Goal: Task Accomplishment & Management: Manage account settings

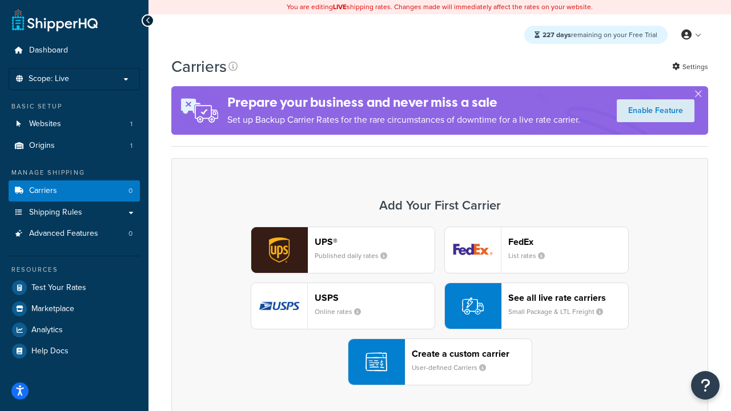
click at [439, 306] on div "UPS® Published daily rates FedEx List rates USPS Online rates See all live rate…" at bounding box center [439, 306] width 513 height 159
click at [568, 241] on header "FedEx" at bounding box center [568, 241] width 120 height 11
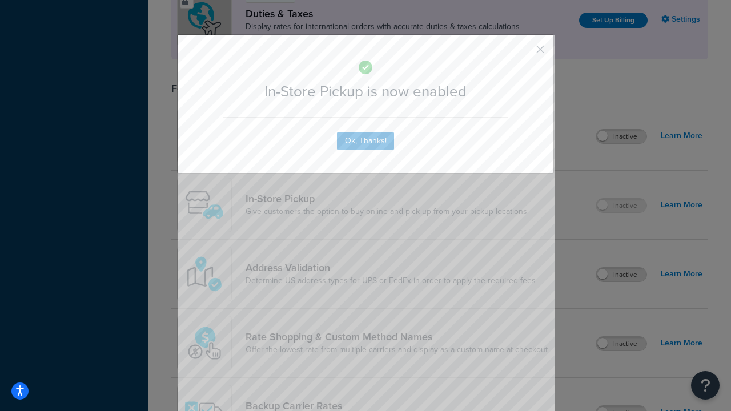
click at [523, 53] on button "button" at bounding box center [523, 53] width 3 height 3
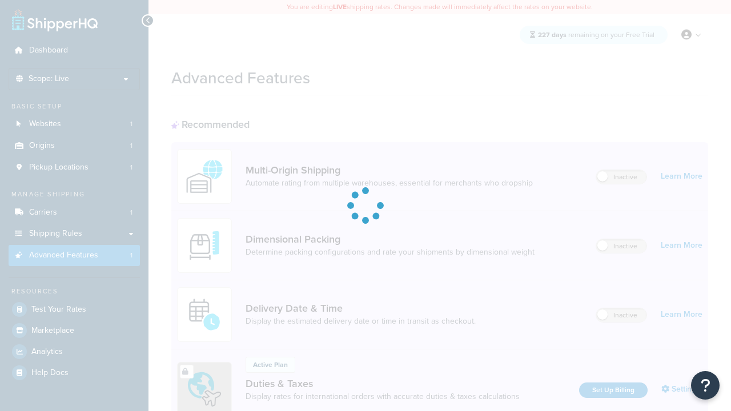
scroll to position [370, 0]
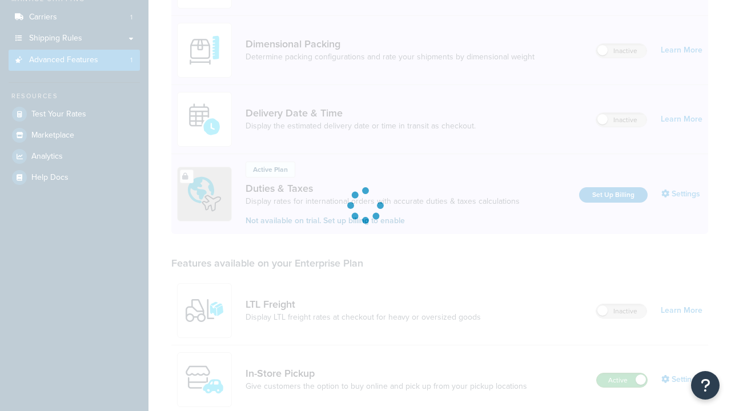
click at [622, 373] on label "Active" at bounding box center [621, 380] width 50 height 14
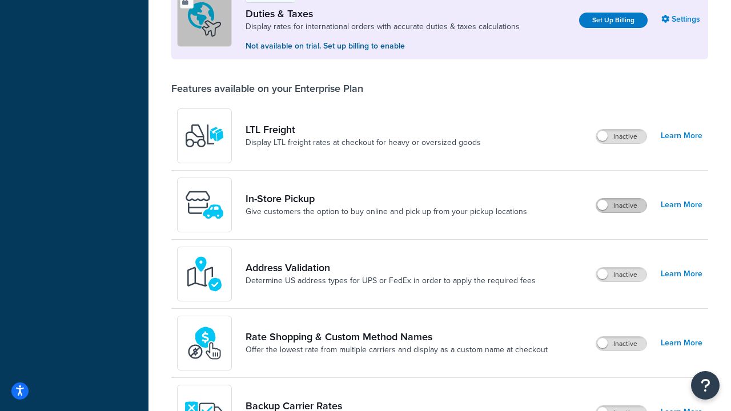
scroll to position [348, 0]
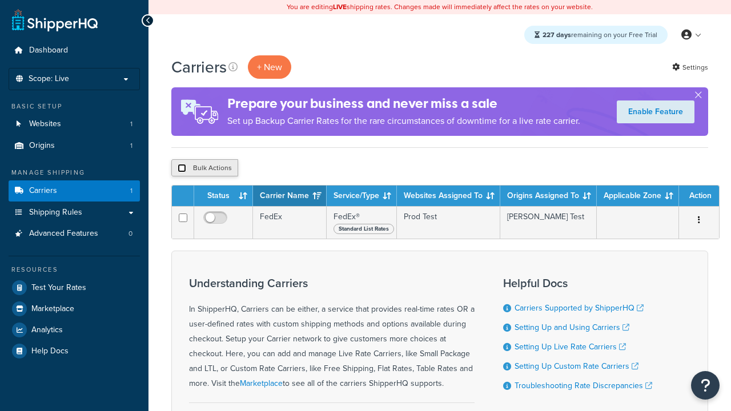
click at [181, 168] on input "checkbox" at bounding box center [181, 168] width 9 height 9
checkbox input "true"
click at [0, 0] on button "Delete" at bounding box center [0, 0] width 0 height 0
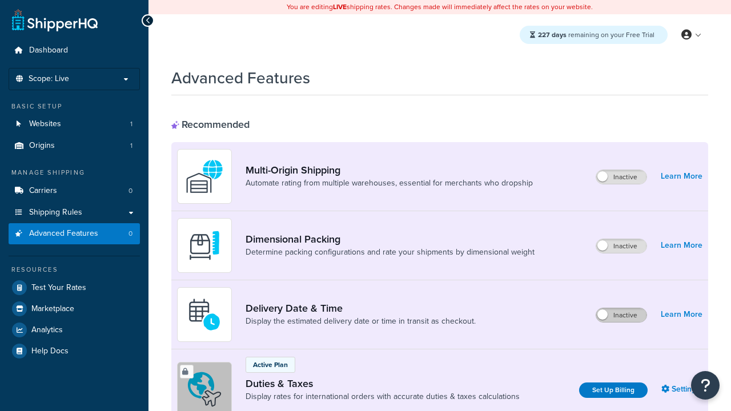
click at [621, 315] on label "Inactive" at bounding box center [621, 315] width 50 height 14
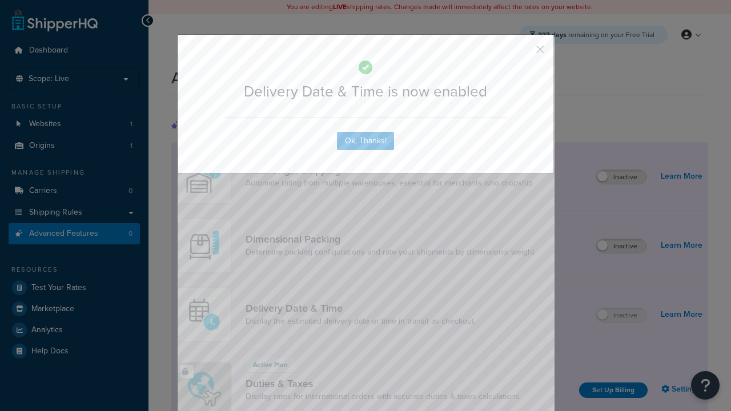
click at [523, 52] on button "button" at bounding box center [523, 53] width 3 height 3
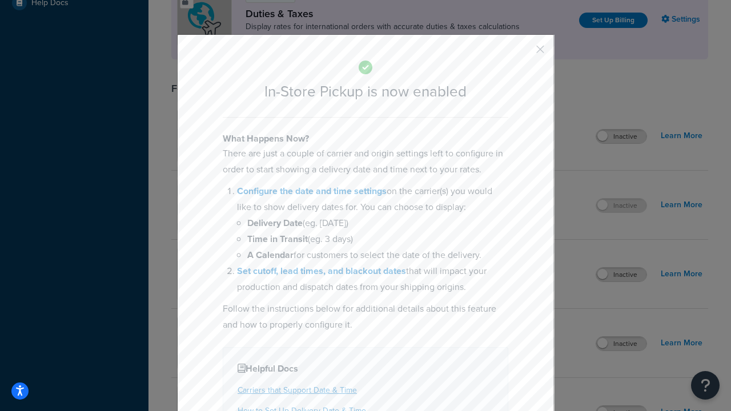
scroll to position [392, 0]
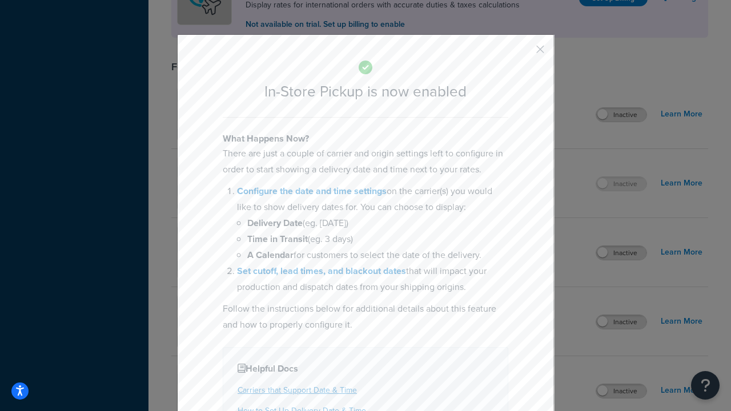
click at [523, 53] on button "button" at bounding box center [523, 53] width 3 height 3
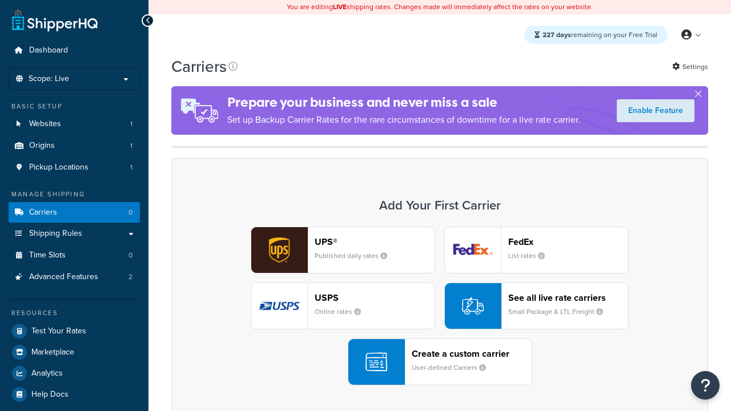
scroll to position [100, 0]
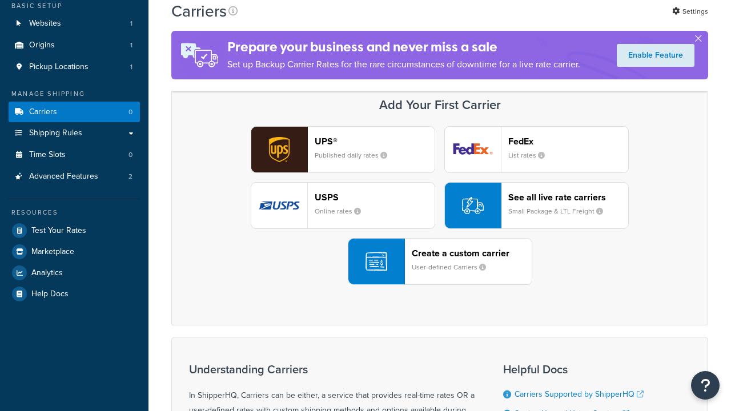
click at [439, 261] on div "Create a custom carrier User-defined Carriers" at bounding box center [471, 261] width 120 height 27
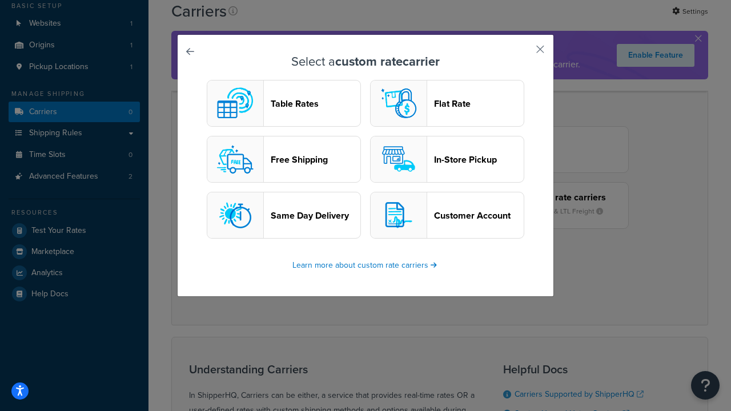
click at [447, 159] on header "In-Store Pickup" at bounding box center [479, 159] width 90 height 11
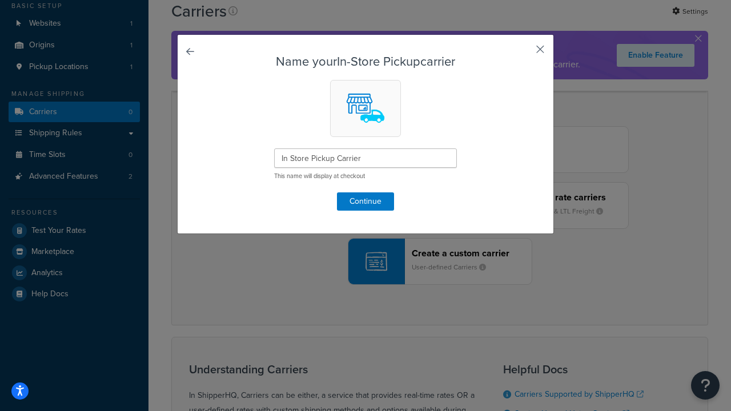
click at [523, 53] on button "button" at bounding box center [523, 53] width 3 height 3
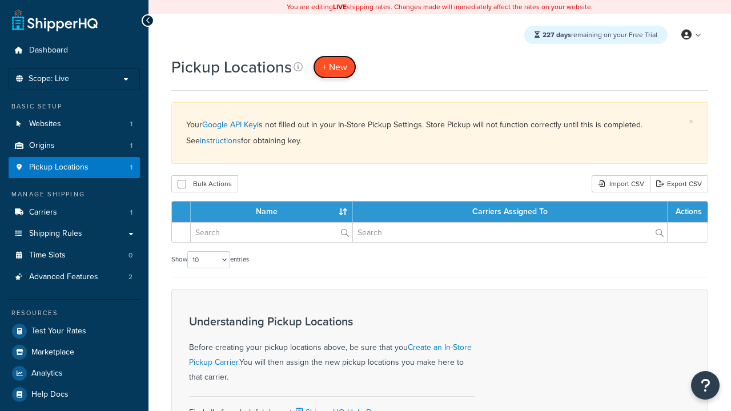
click at [334, 67] on span "+ New" at bounding box center [334, 66] width 25 height 13
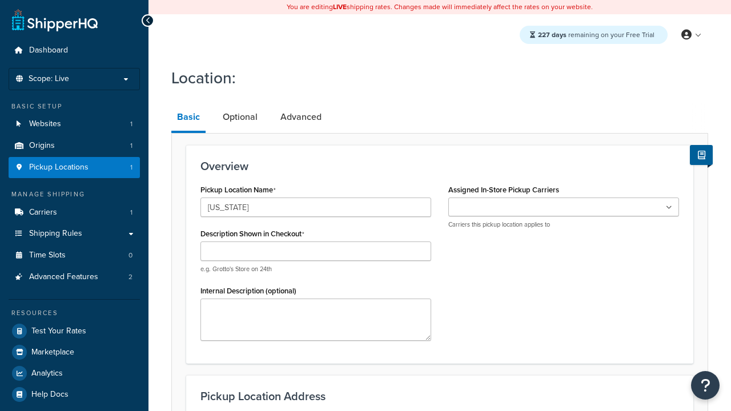
type input "California"
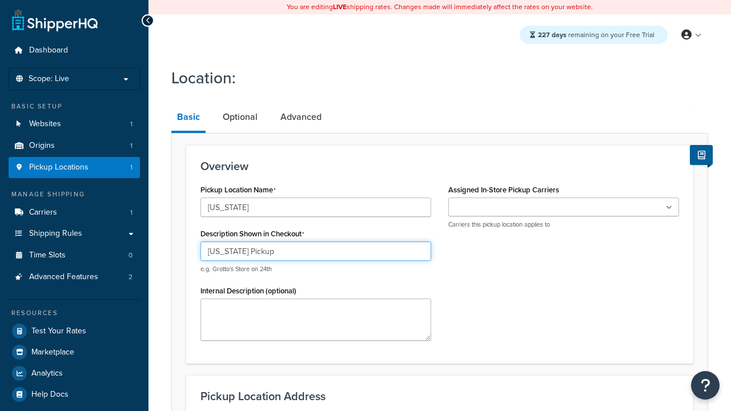
type input "California Pickup"
click at [563, 207] on ul at bounding box center [563, 206] width 231 height 19
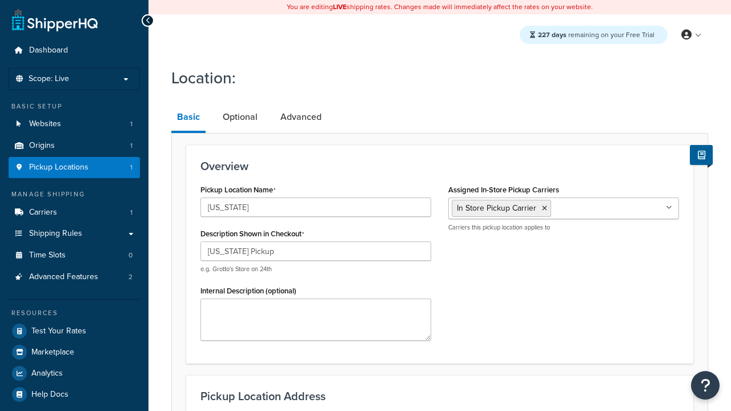
type input "3385 Michelson Drive"
type input "Suite B"
type input "Irvine"
select select "5"
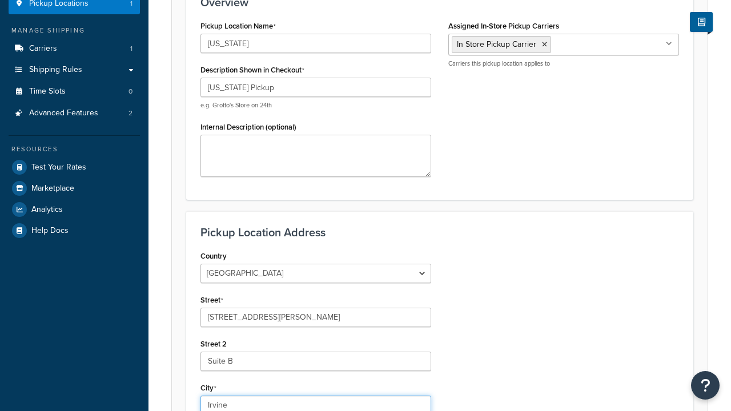
type input "Irvine"
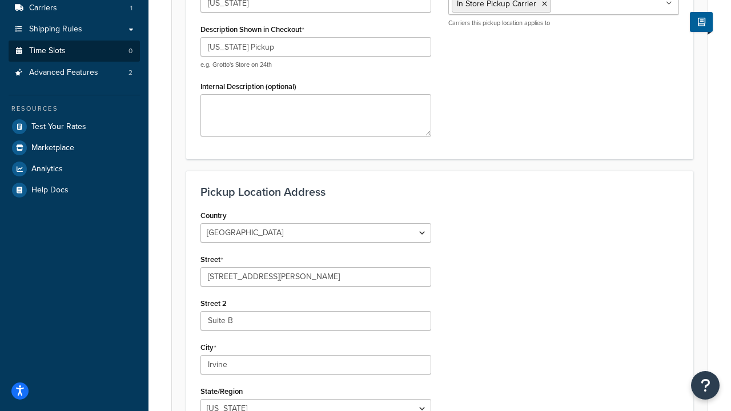
type input "92612"
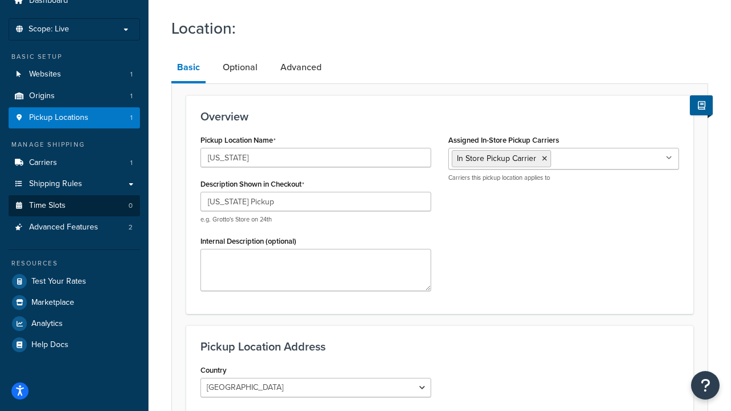
click at [74, 205] on link "Time Slots 0" at bounding box center [74, 205] width 131 height 21
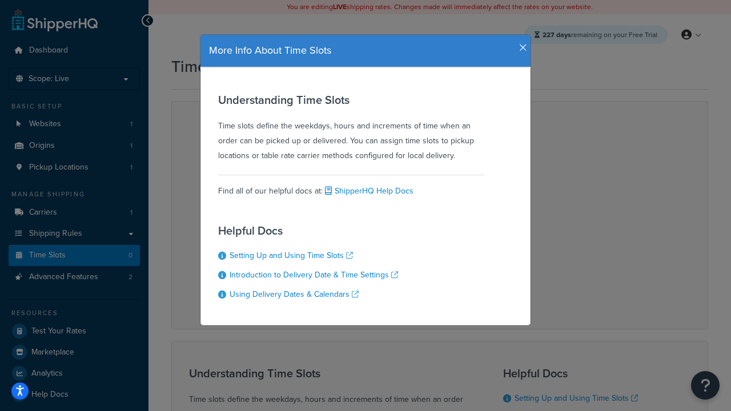
click at [520, 43] on icon "button" at bounding box center [523, 48] width 8 height 10
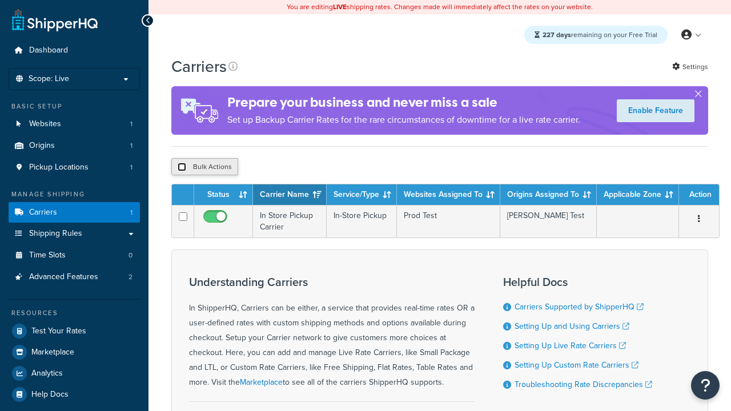
click at [181, 168] on input "checkbox" at bounding box center [181, 167] width 9 height 9
checkbox input "true"
click at [0, 0] on button "Delete" at bounding box center [0, 0] width 0 height 0
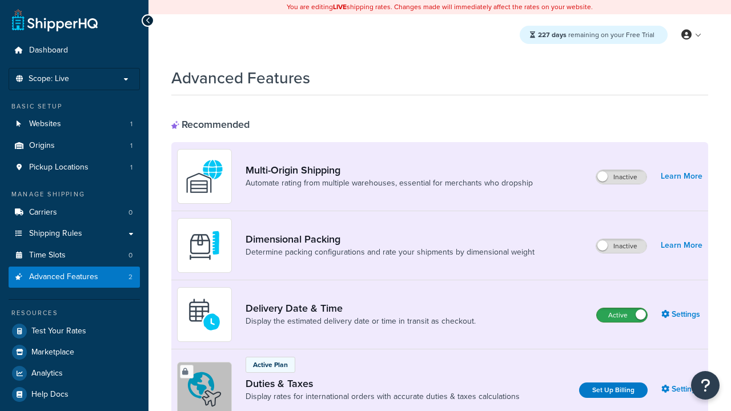
click at [622, 315] on label "Active" at bounding box center [621, 315] width 50 height 14
